Goal: Navigation & Orientation: Go to known website

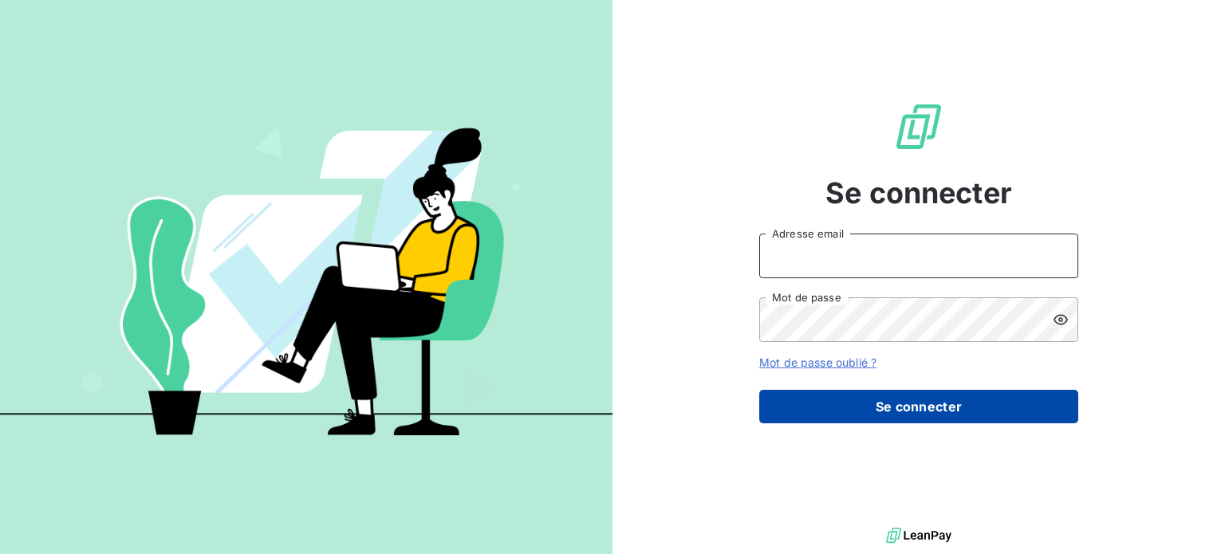
type input "[PERSON_NAME][EMAIL_ADDRESS][DOMAIN_NAME]"
click at [930, 423] on button "Se connecter" at bounding box center [918, 406] width 319 height 33
